Goal: Transaction & Acquisition: Download file/media

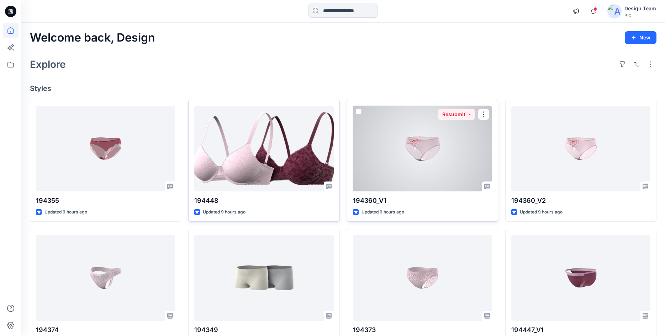
click at [419, 159] on div at bounding box center [422, 149] width 139 height 86
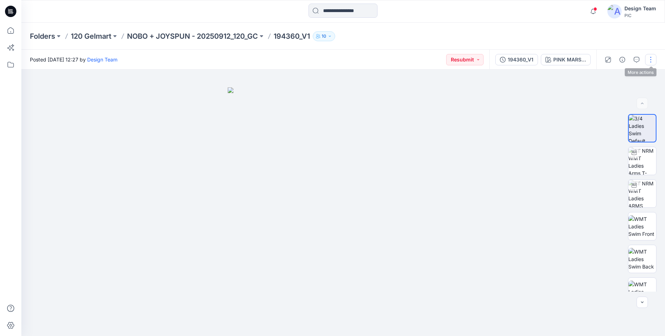
click at [654, 60] on button "button" at bounding box center [650, 59] width 11 height 11
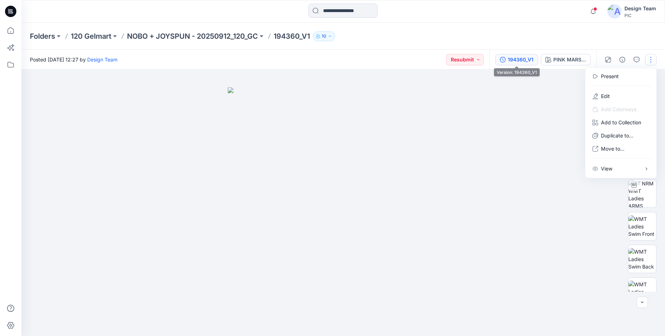
click at [519, 57] on div "194360_V1" at bounding box center [520, 60] width 26 height 8
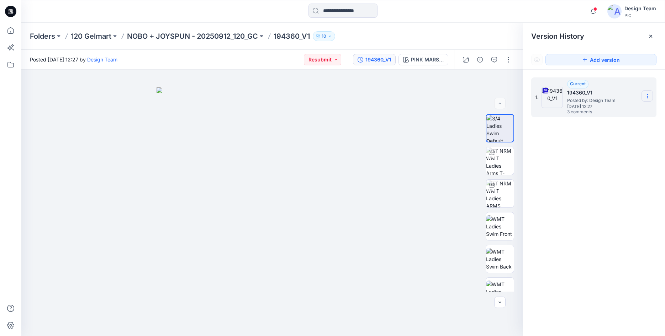
click at [650, 97] on icon at bounding box center [647, 97] width 6 height 6
click at [606, 114] on span "Download Source BW File" at bounding box center [611, 110] width 60 height 9
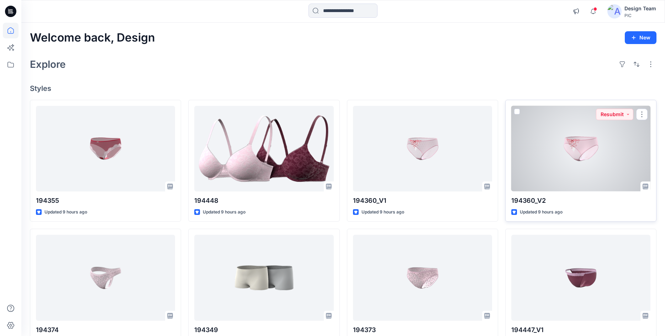
click at [595, 150] on div at bounding box center [580, 149] width 139 height 86
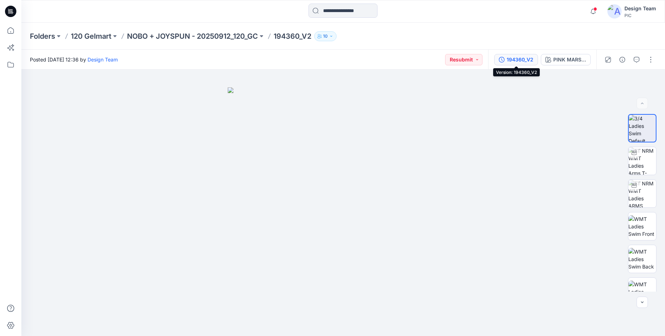
click at [520, 59] on div "194360_V2" at bounding box center [519, 60] width 27 height 8
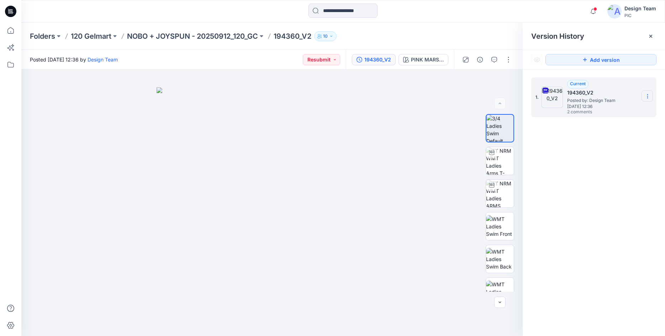
click at [645, 94] on section at bounding box center [646, 95] width 11 height 11
click at [607, 110] on span "Download Source BW File" at bounding box center [611, 110] width 60 height 9
